Goal: Transaction & Acquisition: Obtain resource

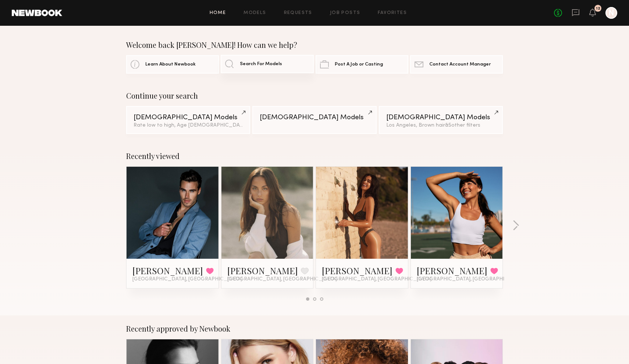
click at [264, 65] on span "Search For Models" at bounding box center [261, 64] width 42 height 5
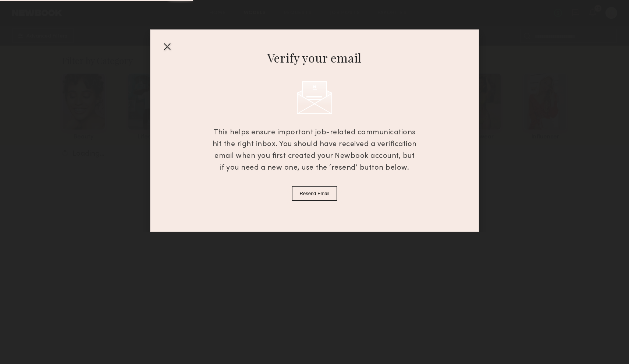
click at [154, 46] on div "Verify your email This helps ensure important job-related communications hit th…" at bounding box center [314, 130] width 329 height 203
click at [158, 49] on div "Verify your email This helps ensure important job-related communications hit th…" at bounding box center [314, 130] width 329 height 203
click at [167, 48] on div at bounding box center [167, 46] width 12 height 12
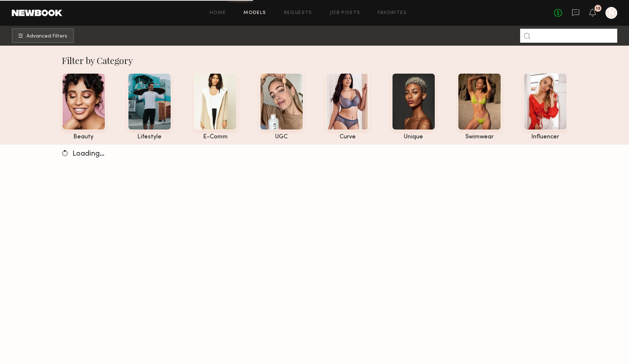
click at [323, 37] on input at bounding box center [568, 36] width 97 height 14
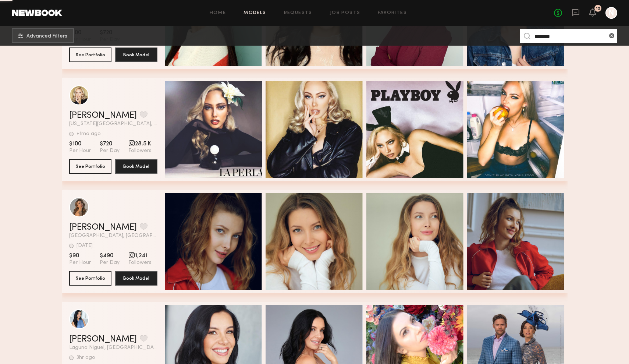
scroll to position [968, 0]
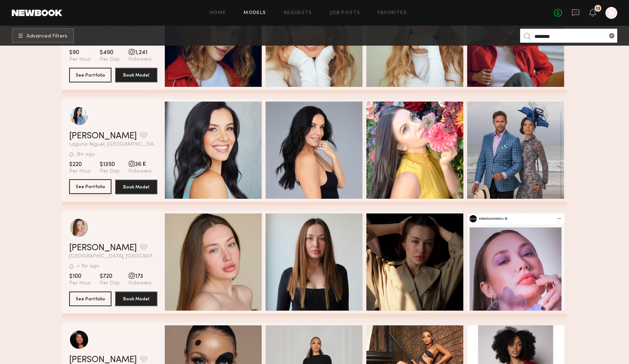
type input "********"
click at [93, 188] on button "See Portfolio" at bounding box center [90, 186] width 42 height 15
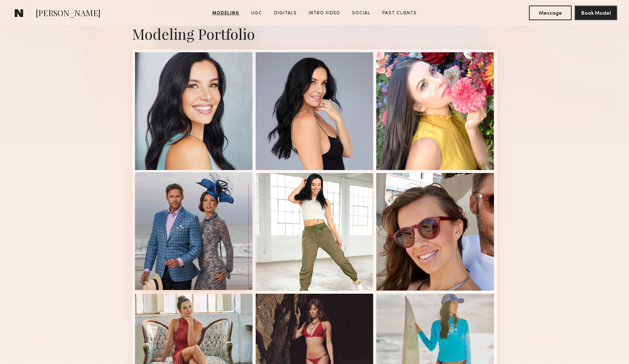
scroll to position [166, 0]
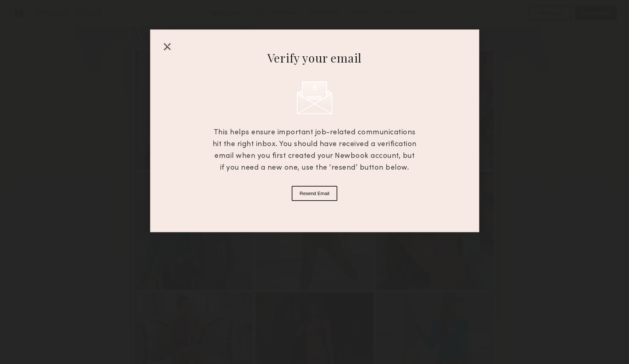
click at [165, 47] on div at bounding box center [167, 46] width 12 height 12
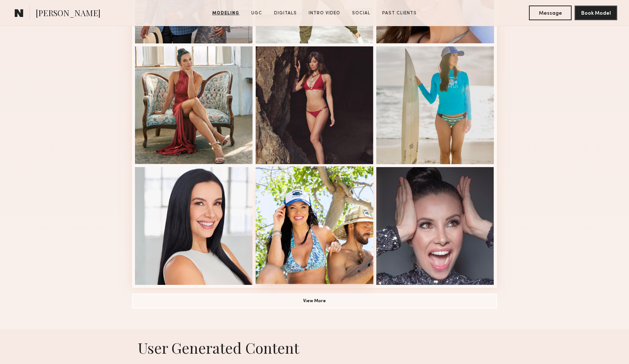
scroll to position [413, 0]
click at [291, 302] on button "View More" at bounding box center [314, 300] width 365 height 15
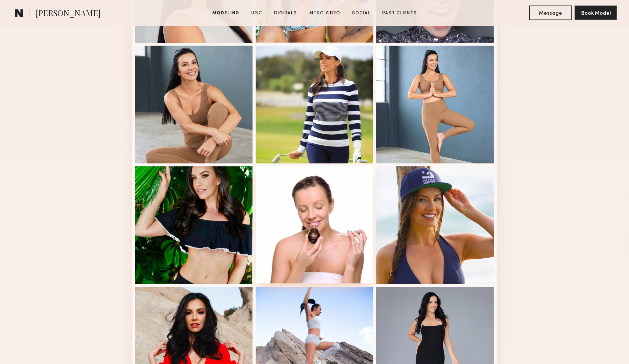
scroll to position [655, 0]
